Goal: Navigation & Orientation: Find specific page/section

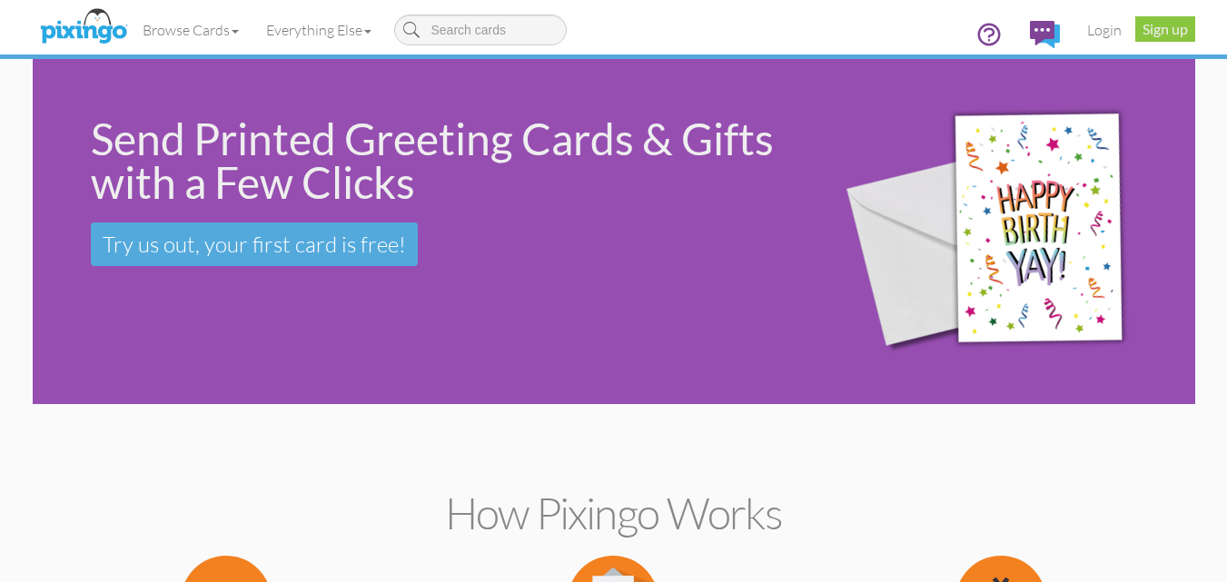
click at [660, 184] on div "Send Printed Greeting Cards & Gifts with a Few Clicks" at bounding box center [442, 160] width 702 height 87
